Goal: Use online tool/utility: Utilize a website feature to perform a specific function

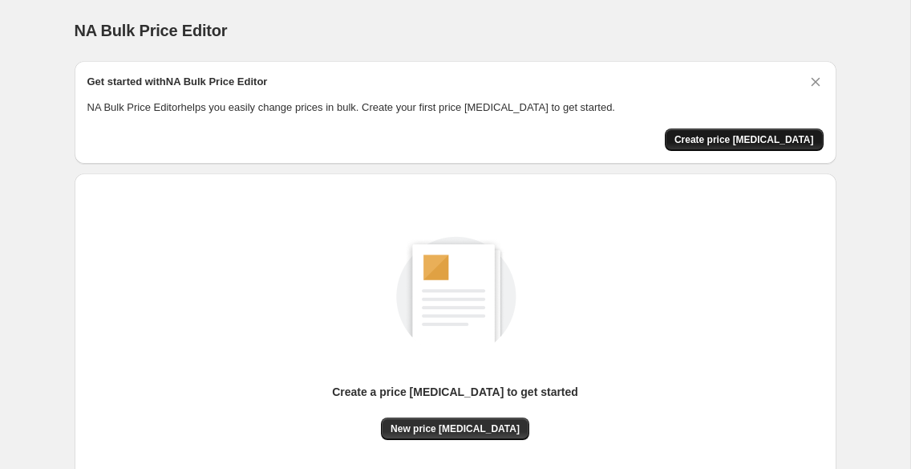
click at [733, 141] on span "Create price [MEDICAL_DATA]" at bounding box center [745, 139] width 140 height 13
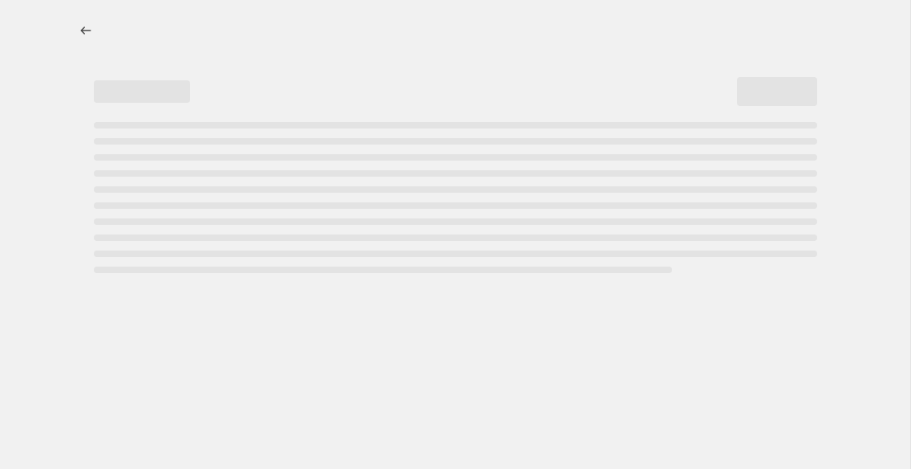
select select "percentage"
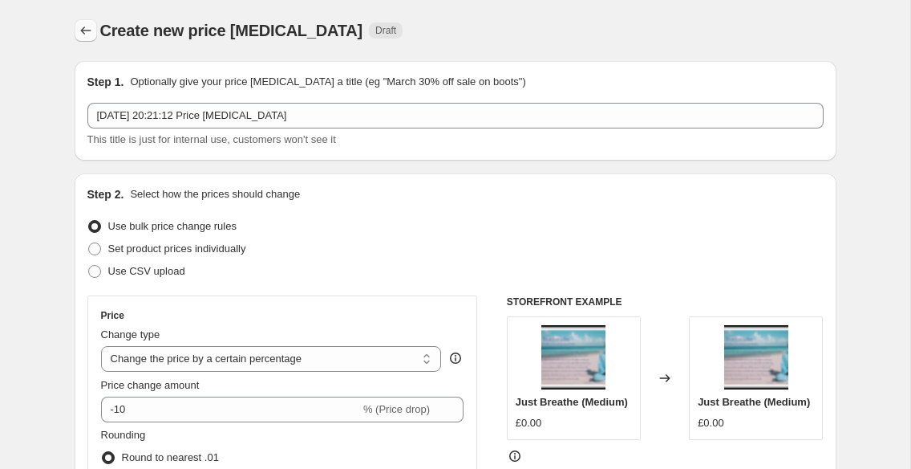
click at [84, 30] on icon "Price change jobs" at bounding box center [86, 30] width 16 height 16
